Goal: Task Accomplishment & Management: Manage account settings

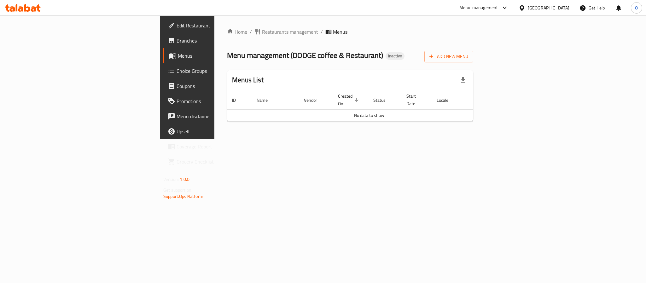
click at [469, 57] on span "Add New Menu" at bounding box center [449, 57] width 39 height 8
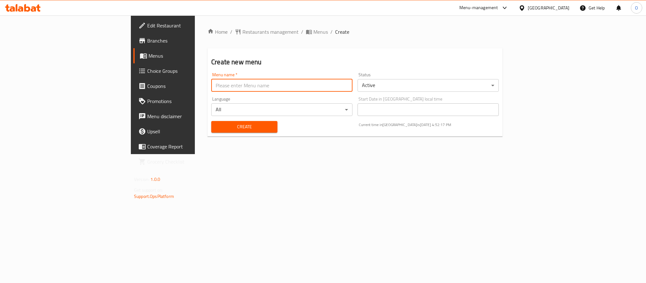
click at [251, 89] on input "text" at bounding box center [281, 85] width 141 height 13
type input "08/20/2025"
click at [211, 121] on button "Create" at bounding box center [244, 127] width 66 height 12
click at [314, 29] on span "Menus" at bounding box center [321, 32] width 15 height 8
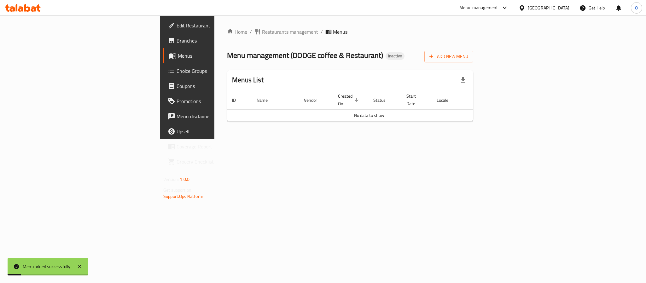
click at [469, 57] on div "Menu management ( DODGE coffee & Restaurant ) Inactive Add New Menu" at bounding box center [350, 55] width 246 height 14
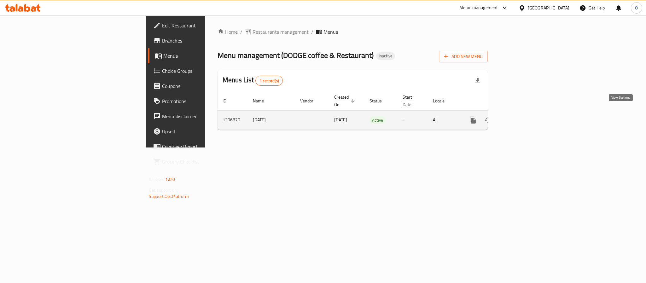
click at [526, 113] on link "enhanced table" at bounding box center [518, 120] width 15 height 15
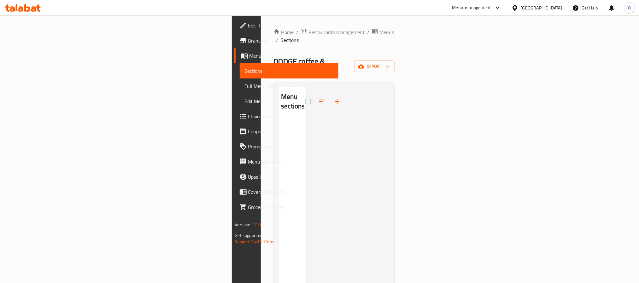
click at [395, 47] on div "Home / Restaurants management / Menus / Sections DODGE coffee & Restaurant Inac…" at bounding box center [334, 201] width 121 height 347
click at [364, 64] on icon "button" at bounding box center [361, 66] width 6 height 4
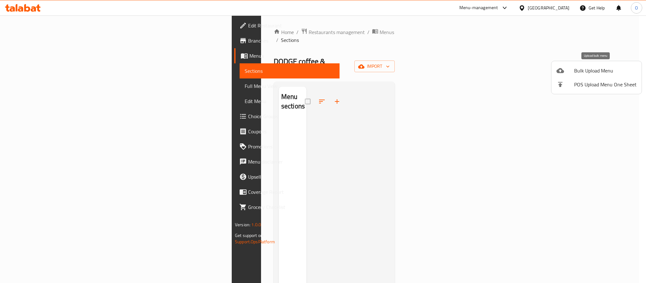
click at [571, 68] on div at bounding box center [566, 71] width 18 height 8
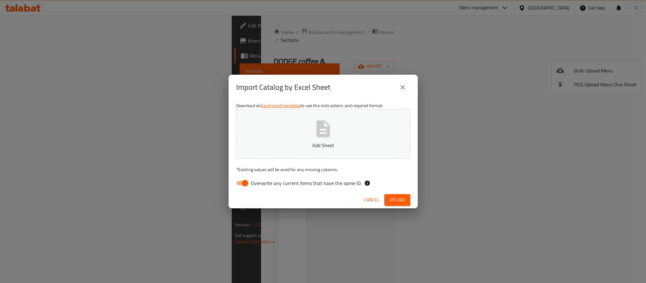
click at [242, 185] on input "Overwrite any current items that have the same ID." at bounding box center [245, 183] width 36 height 12
checkbox input "false"
drag, startPoint x: 405, startPoint y: 205, endPoint x: 428, endPoint y: 201, distance: 23.1
click at [405, 205] on button "Upload" at bounding box center [398, 200] width 26 height 12
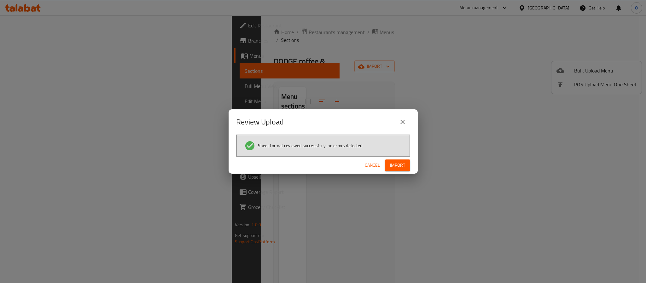
click at [412, 167] on div "Cancel Import" at bounding box center [323, 165] width 189 height 17
click at [399, 167] on span "Import" at bounding box center [397, 166] width 15 height 8
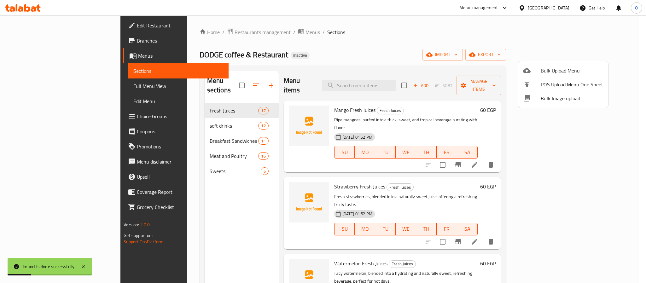
click at [46, 85] on div at bounding box center [323, 141] width 646 height 283
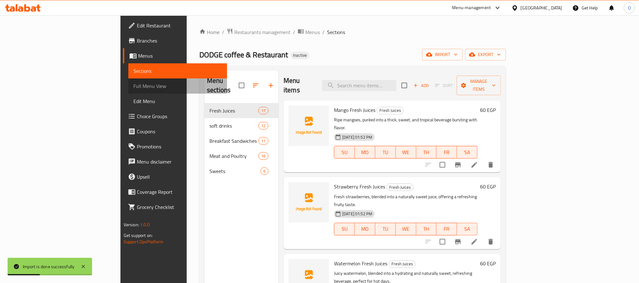
click at [133, 85] on span "Full Menu View" at bounding box center [177, 86] width 89 height 8
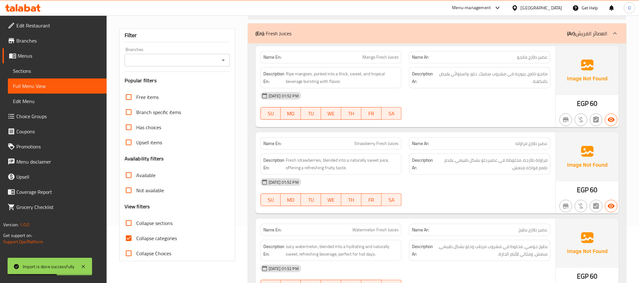
scroll to position [142, 0]
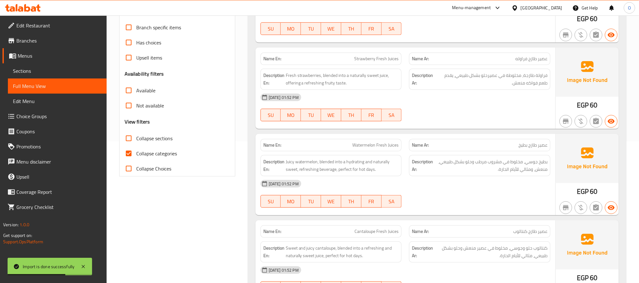
click at [167, 149] on label "Collapse categories" at bounding box center [149, 153] width 56 height 15
click at [136, 149] on input "Collapse categories" at bounding box center [128, 153] width 15 height 15
checkbox input "false"
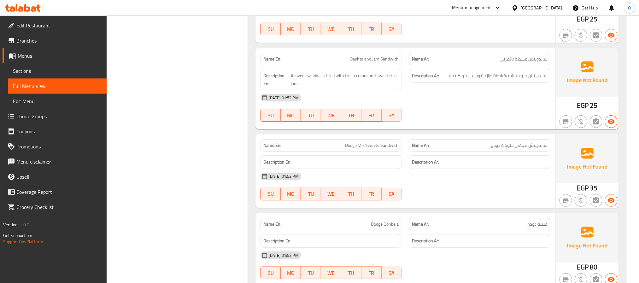
scroll to position [5209, 0]
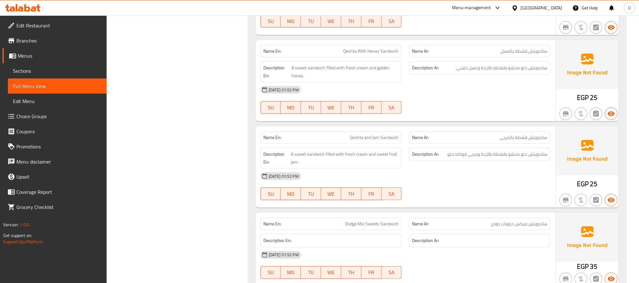
click at [35, 41] on span "Branches" at bounding box center [58, 41] width 85 height 8
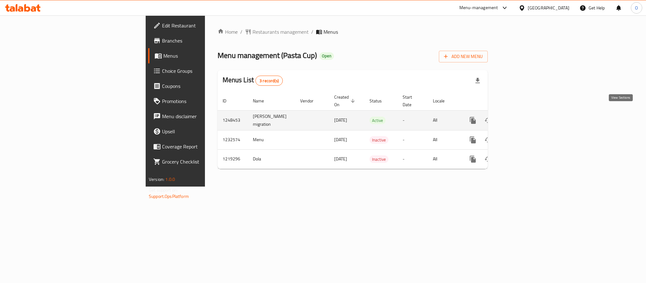
click at [522, 118] on icon "enhanced table" at bounding box center [519, 121] width 6 height 6
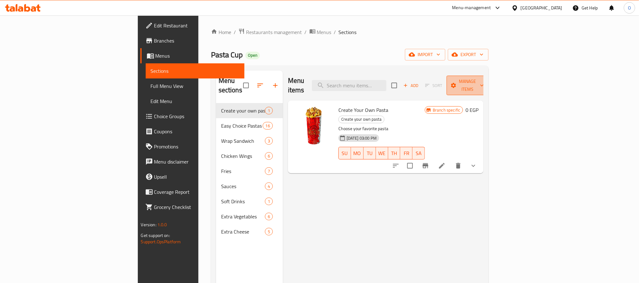
click at [489, 85] on button "Manage items" at bounding box center [468, 86] width 42 height 20
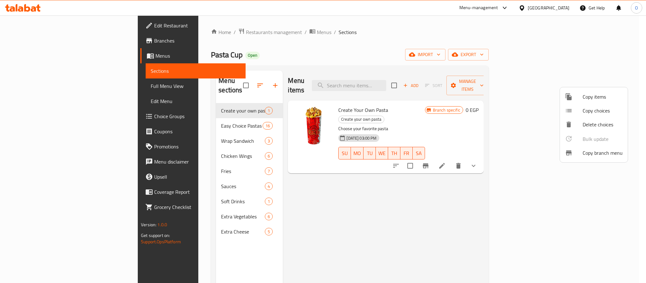
click at [585, 156] on span "Copy branch menu" at bounding box center [603, 153] width 40 height 8
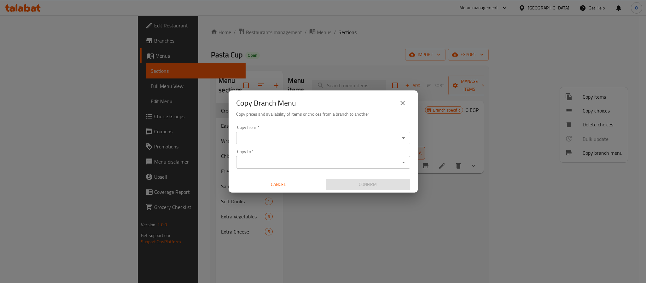
click at [281, 159] on input "Copy to   *" at bounding box center [318, 162] width 160 height 9
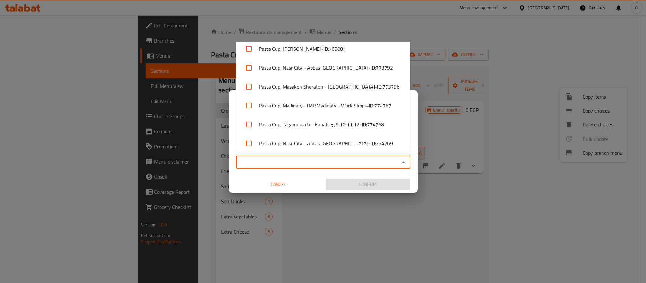
scroll to position [100, 0]
click at [346, 127] on li "Pasta Cup, Tagammoa 5 - Banafseg 9,10,11,12 - ID: 774768" at bounding box center [323, 124] width 174 height 19
checkbox input "true"
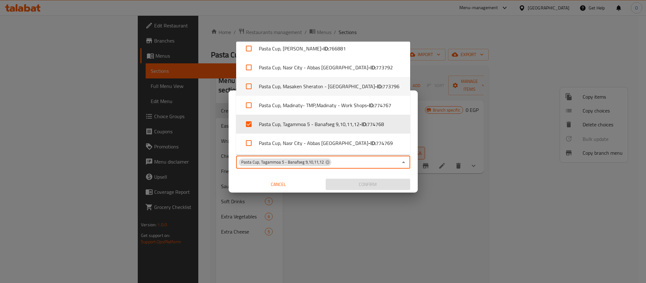
click at [458, 48] on div "Copy Branch Menu Copy prices and availability of items or choices from a branch…" at bounding box center [323, 141] width 646 height 283
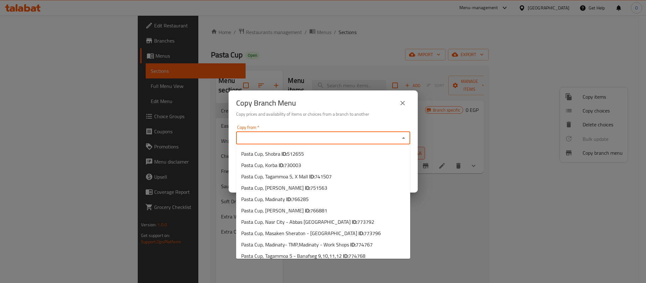
click at [337, 137] on input "Copy from   *" at bounding box center [318, 138] width 160 height 9
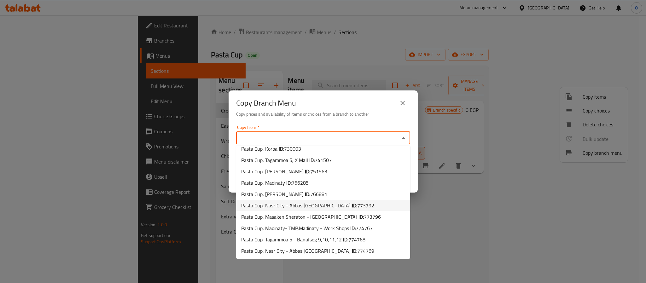
click at [320, 206] on span "Pasta Cup, Nasr City - Abbas [GEOGRAPHIC_DATA] ID: 773792" at bounding box center [307, 206] width 133 height 8
type input "Pasta Cup, Nasr City - Abbas [GEOGRAPHIC_DATA]"
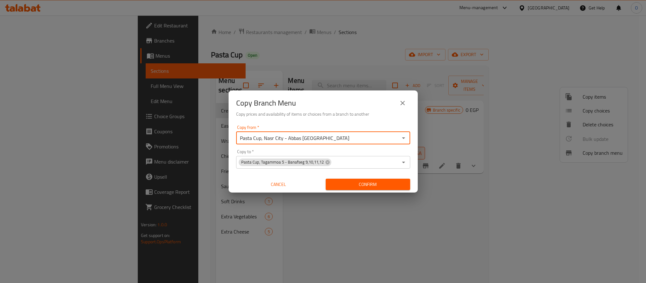
click at [366, 181] on span "Confirm" at bounding box center [368, 185] width 74 height 8
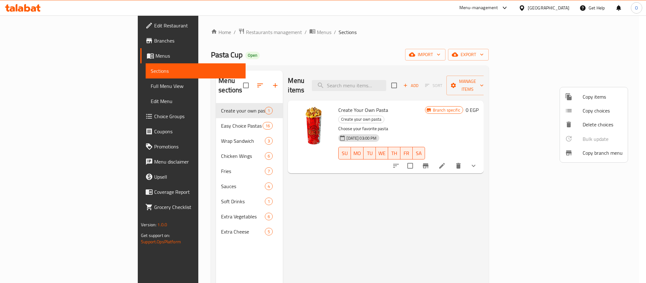
click at [590, 155] on span "Copy branch menu" at bounding box center [603, 153] width 40 height 8
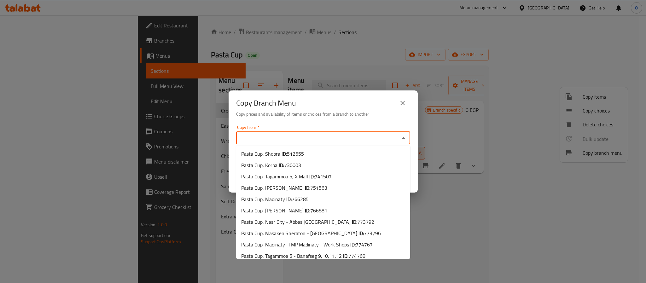
click at [305, 138] on input "Copy from   *" at bounding box center [318, 138] width 160 height 9
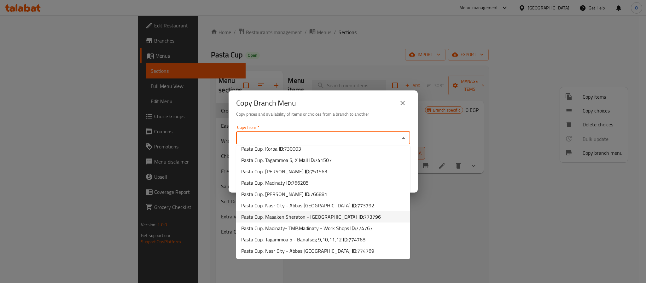
click at [319, 218] on span "Pasta Cup, Masaken Sheraton - [GEOGRAPHIC_DATA] ID: 773796" at bounding box center [311, 217] width 140 height 8
type input "Pasta Cup, Masaken Sheraton - [GEOGRAPHIC_DATA]"
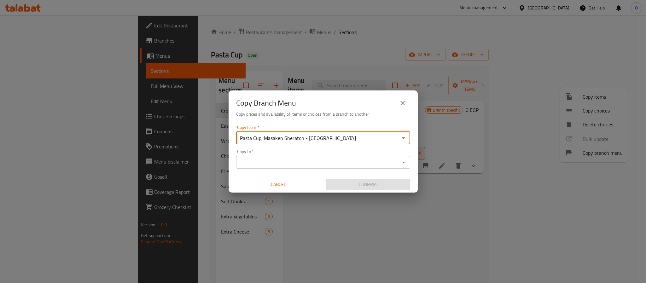
click at [348, 164] on input "Copy to   *" at bounding box center [318, 162] width 160 height 9
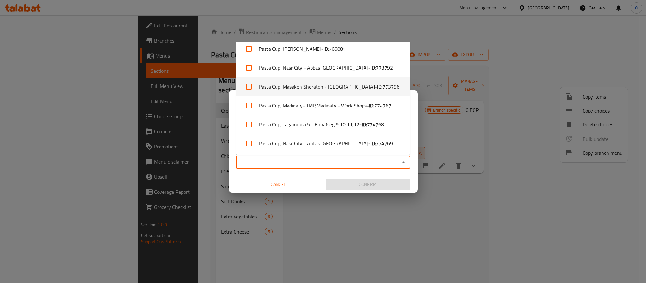
scroll to position [100, 0]
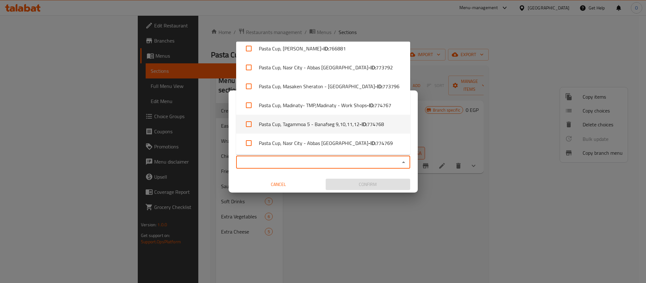
click at [352, 122] on li "Pasta Cup, Tagammoa 5 - Banafseg 9,10,11,12 - ID: 774768" at bounding box center [323, 124] width 174 height 19
checkbox input "true"
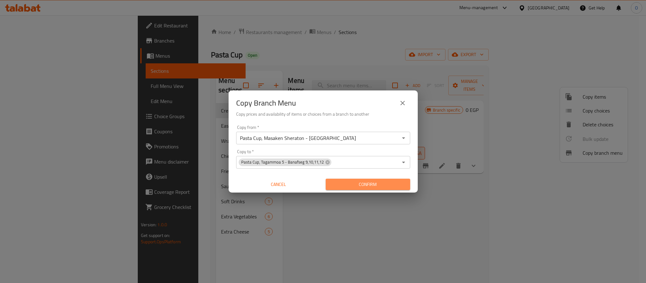
click at [371, 181] on span "Confirm" at bounding box center [368, 185] width 74 height 8
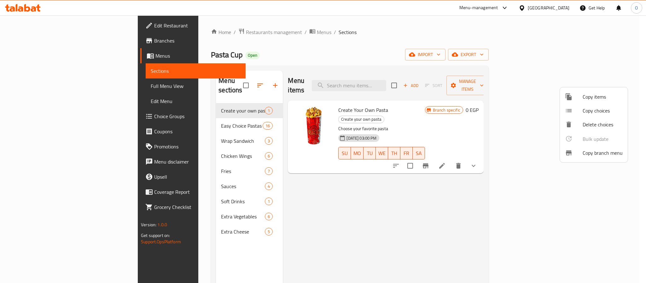
click at [601, 154] on span "Copy branch menu" at bounding box center [603, 153] width 40 height 8
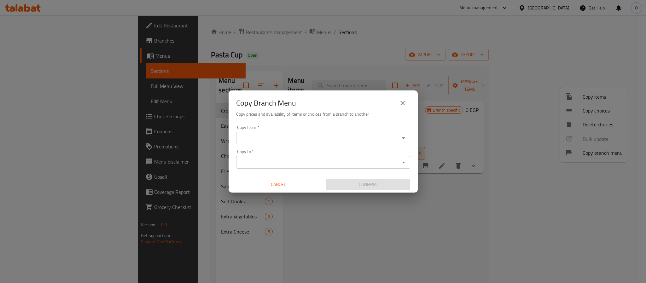
click at [301, 144] on div "Copy from *" at bounding box center [323, 138] width 174 height 13
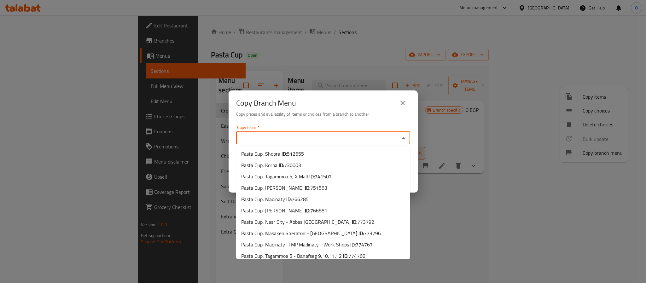
click at [315, 136] on input "Copy from   *" at bounding box center [318, 138] width 160 height 9
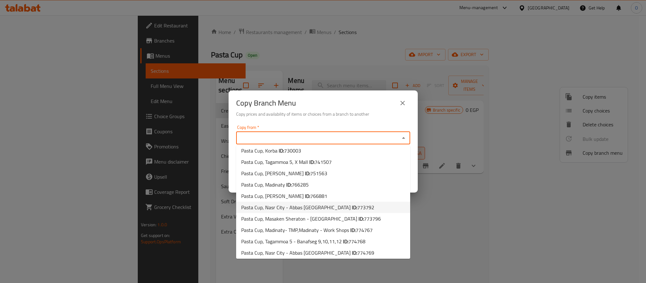
scroll to position [16, 0]
click at [357, 206] on span "773792" at bounding box center [365, 205] width 17 height 9
type input "Pasta Cup, Nasr City - Abbas [GEOGRAPHIC_DATA]"
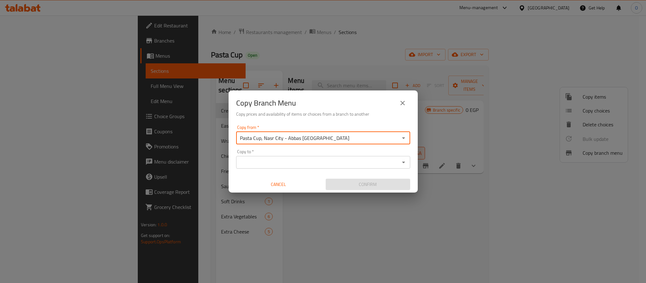
click at [310, 162] on input "Copy to   *" at bounding box center [318, 162] width 160 height 9
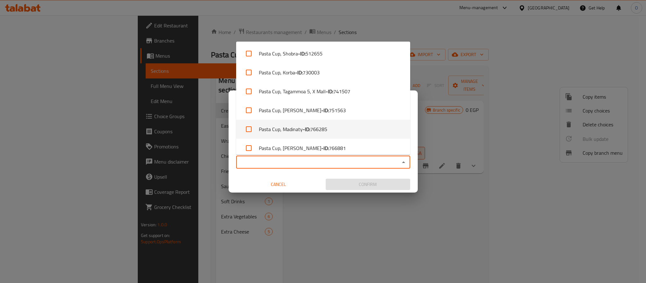
scroll to position [100, 0]
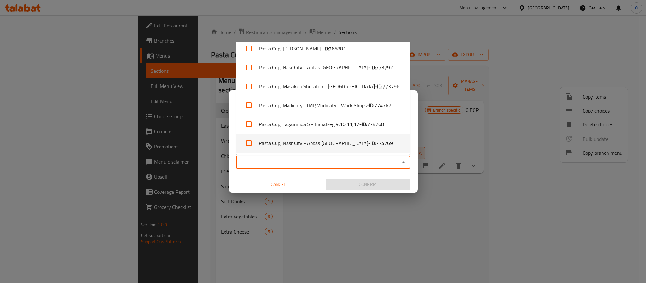
click at [338, 122] on li "Pasta Cup, Tagammoa 5 - Banafseg 9,10,11,12 - ID: 774768" at bounding box center [323, 124] width 174 height 19
checkbox input "true"
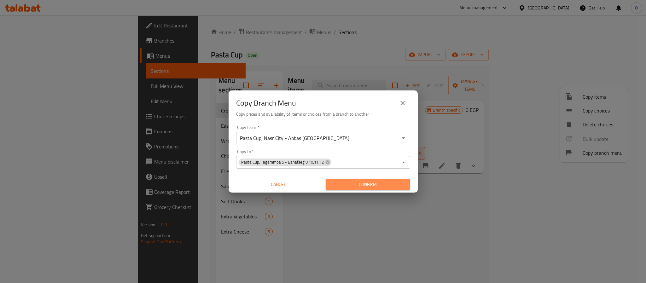
click at [382, 181] on span "Confirm" at bounding box center [368, 185] width 74 height 8
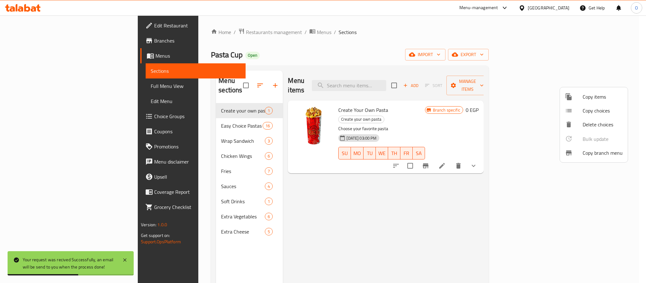
click at [307, 206] on div at bounding box center [323, 141] width 646 height 283
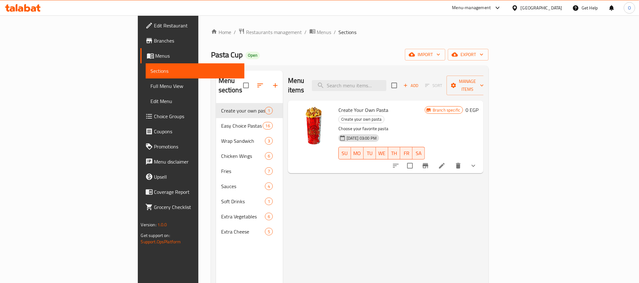
drag, startPoint x: 417, startPoint y: 43, endPoint x: 402, endPoint y: 54, distance: 18.7
click at [417, 43] on div "Home / Restaurants management / Menus / Sections Pasta Cup Open import export M…" at bounding box center [350, 193] width 278 height 331
click at [489, 77] on button "Manage items" at bounding box center [468, 86] width 42 height 20
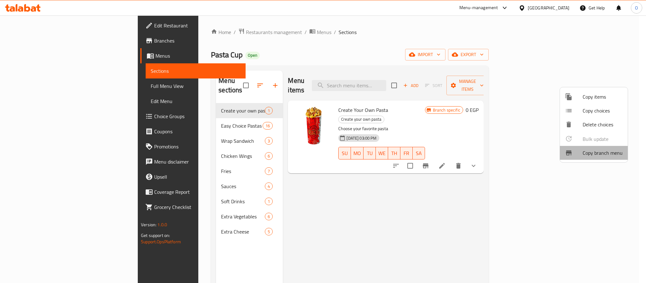
click at [589, 156] on span "Copy branch menu" at bounding box center [603, 153] width 40 height 8
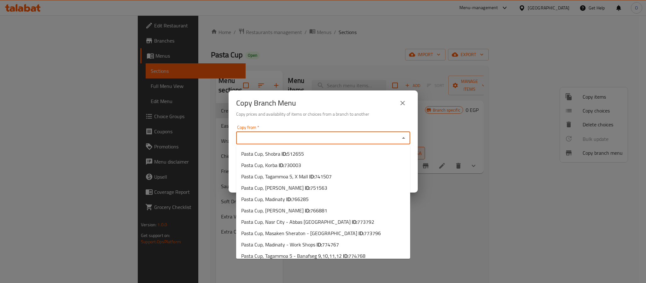
click at [308, 136] on input "Copy from   *" at bounding box center [318, 138] width 160 height 9
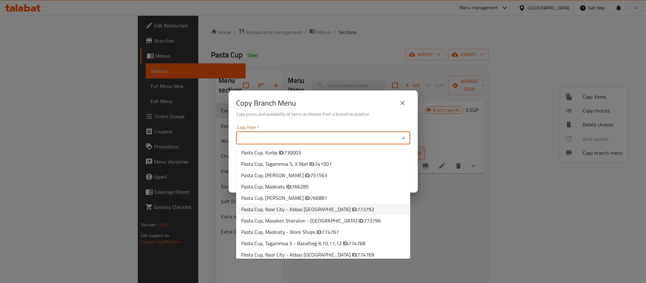
scroll to position [16, 0]
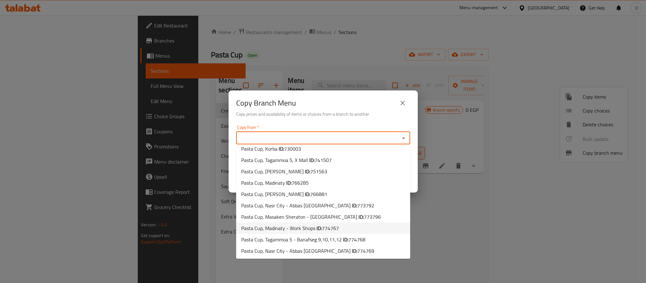
click at [462, 232] on div "Copy Branch Menu Copy prices and availability of items or choices from a branch…" at bounding box center [323, 141] width 646 height 283
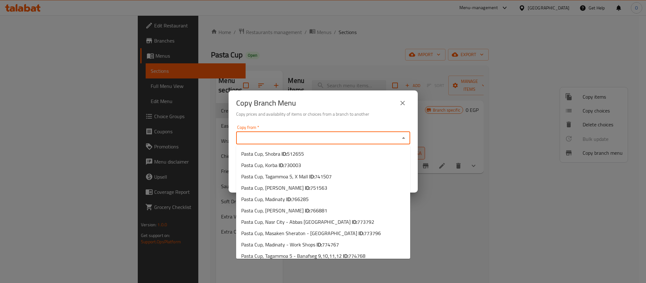
click at [351, 140] on input "Copy from   *" at bounding box center [318, 138] width 160 height 9
click at [346, 190] on li "Pasta Cup, [PERSON_NAME] ID: 751563" at bounding box center [323, 187] width 174 height 11
type input "Pasta Cup, [PERSON_NAME]"
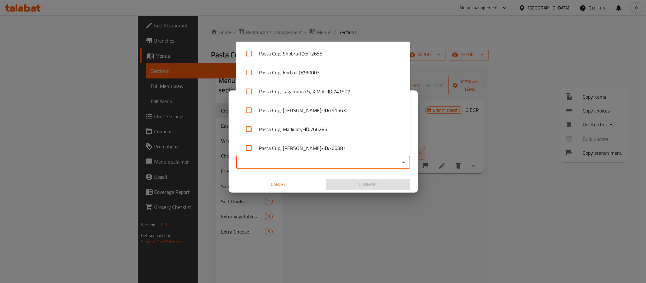
click at [302, 166] on input "Copy to   *" at bounding box center [318, 162] width 160 height 9
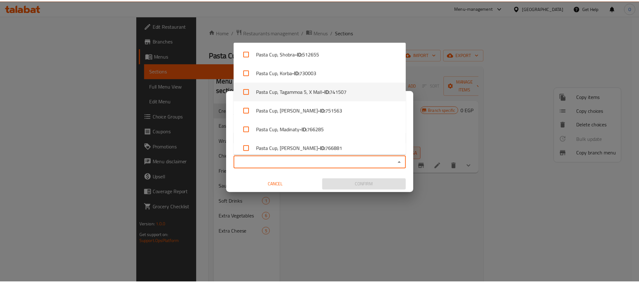
scroll to position [100, 0]
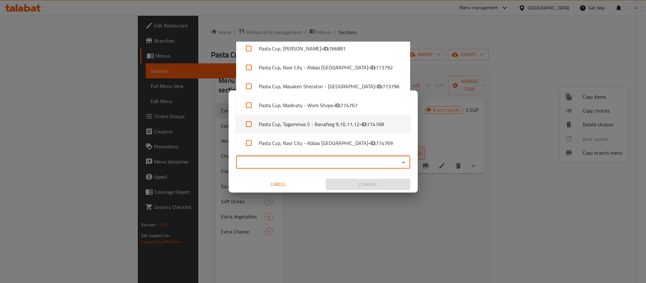
click at [360, 123] on b "- ID:" at bounding box center [364, 125] width 8 height 8
checkbox input "true"
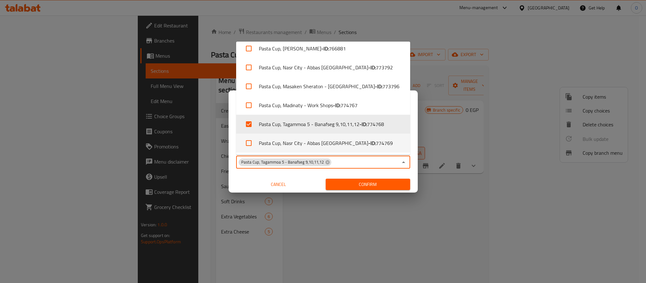
click at [443, 201] on div "Copy Branch Menu Copy prices and availability of items or choices from a branch…" at bounding box center [323, 141] width 646 height 283
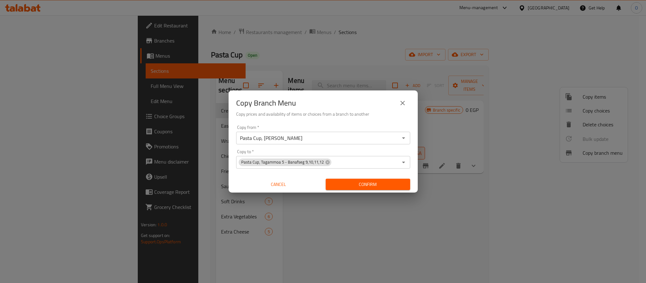
click at [402, 102] on icon "close" at bounding box center [403, 103] width 4 height 4
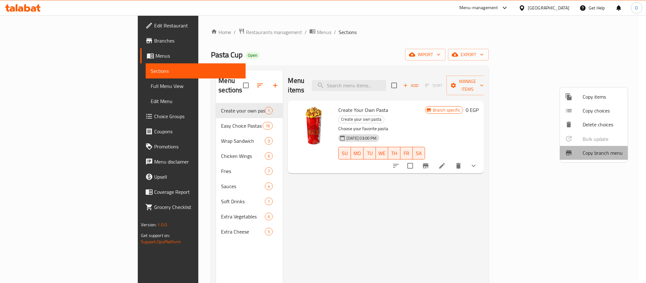
click at [591, 156] on span "Copy branch menu" at bounding box center [603, 153] width 40 height 8
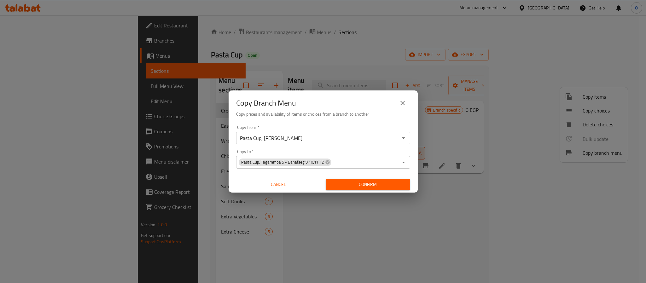
click at [320, 138] on input "Pasta Cup, [PERSON_NAME]" at bounding box center [318, 138] width 160 height 9
click at [407, 138] on icon "Open" at bounding box center [404, 138] width 8 height 8
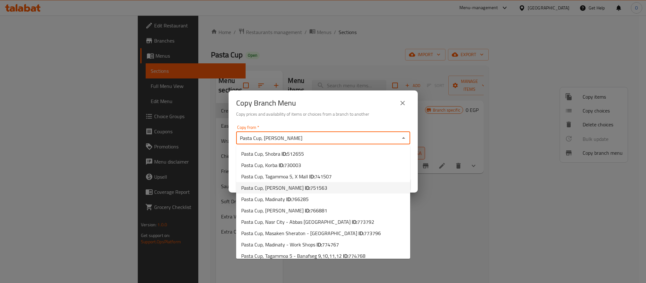
click at [363, 191] on li "Pasta Cup, [PERSON_NAME] ID: 751563" at bounding box center [323, 187] width 174 height 11
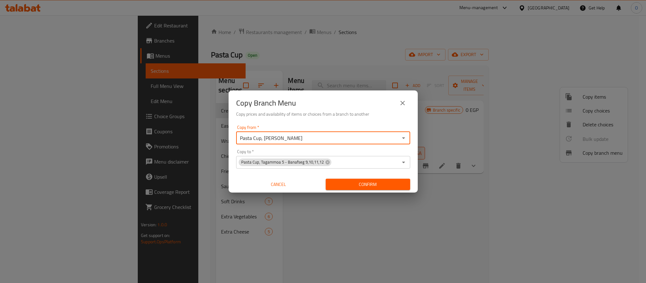
click at [358, 185] on span "Confirm" at bounding box center [368, 185] width 74 height 8
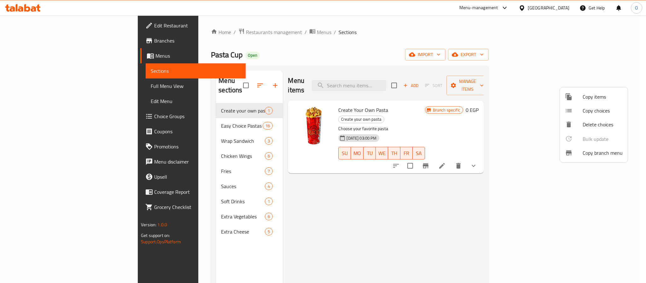
click at [51, 40] on div at bounding box center [323, 141] width 646 height 283
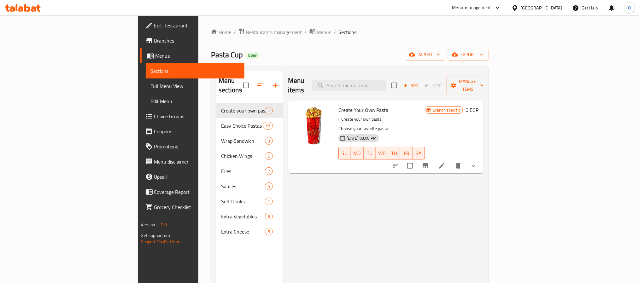
click at [154, 40] on span "Branches" at bounding box center [196, 41] width 85 height 8
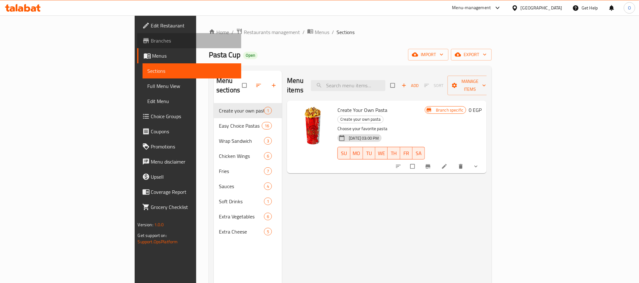
click at [151, 43] on span "Branches" at bounding box center [193, 41] width 85 height 8
